Goal: Task Accomplishment & Management: Complete application form

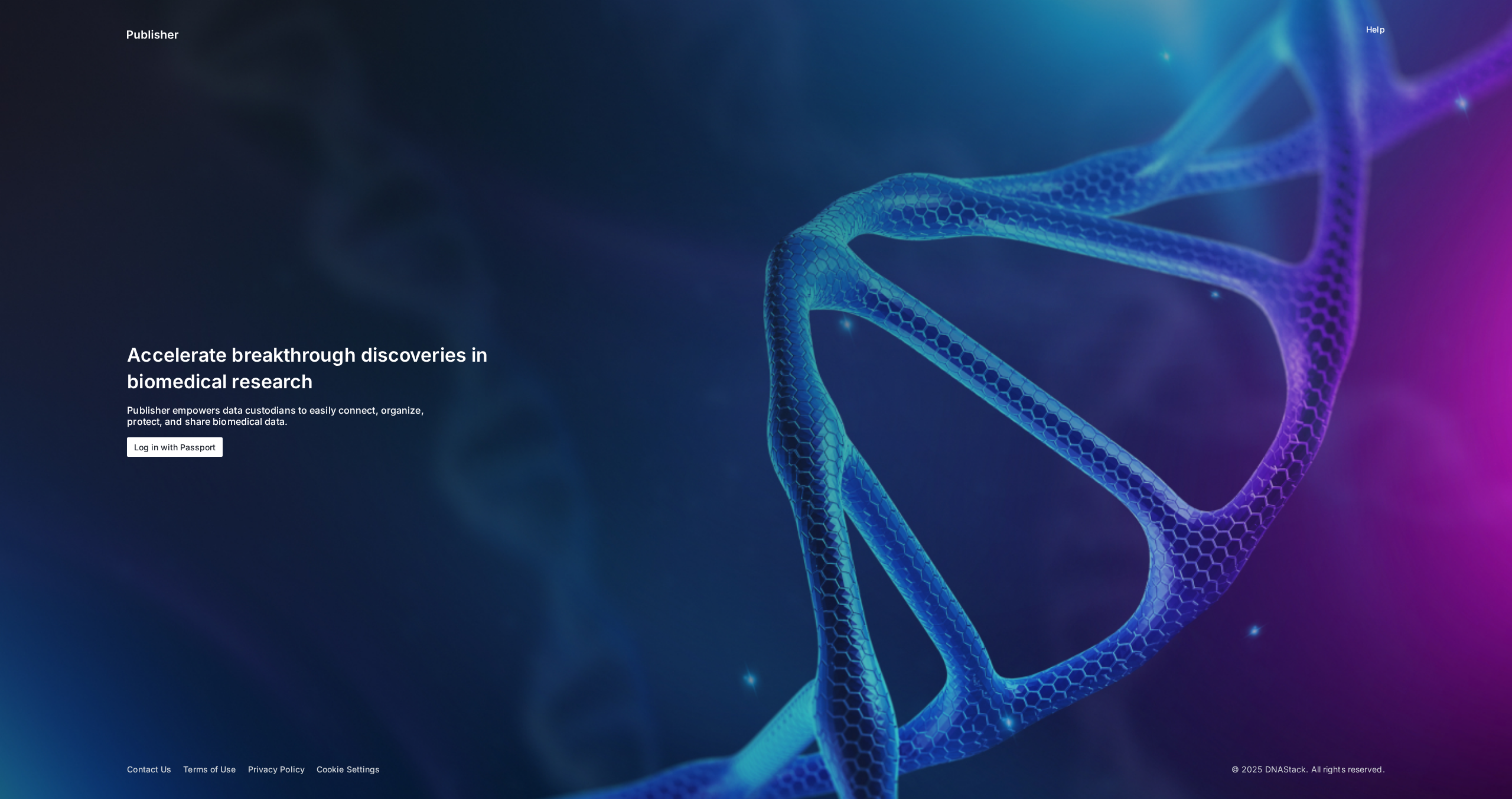
click at [147, 450] on button "Log in with Passport" at bounding box center [175, 447] width 95 height 20
click at [183, 448] on button "Log in with Passport" at bounding box center [175, 447] width 95 height 20
click at [173, 444] on button "Log in with Passport" at bounding box center [175, 447] width 95 height 20
